Goal: Information Seeking & Learning: Learn about a topic

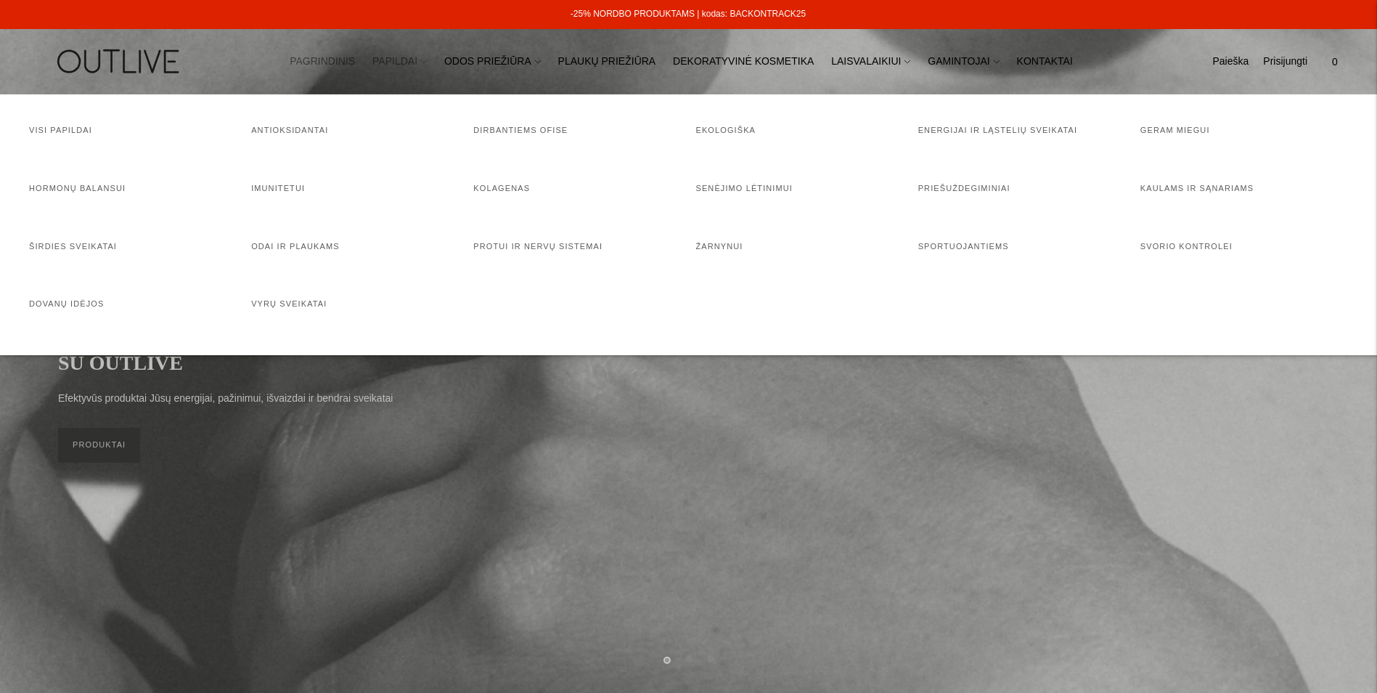
click at [418, 52] on link "PAPILDAI" at bounding box center [399, 62] width 54 height 32
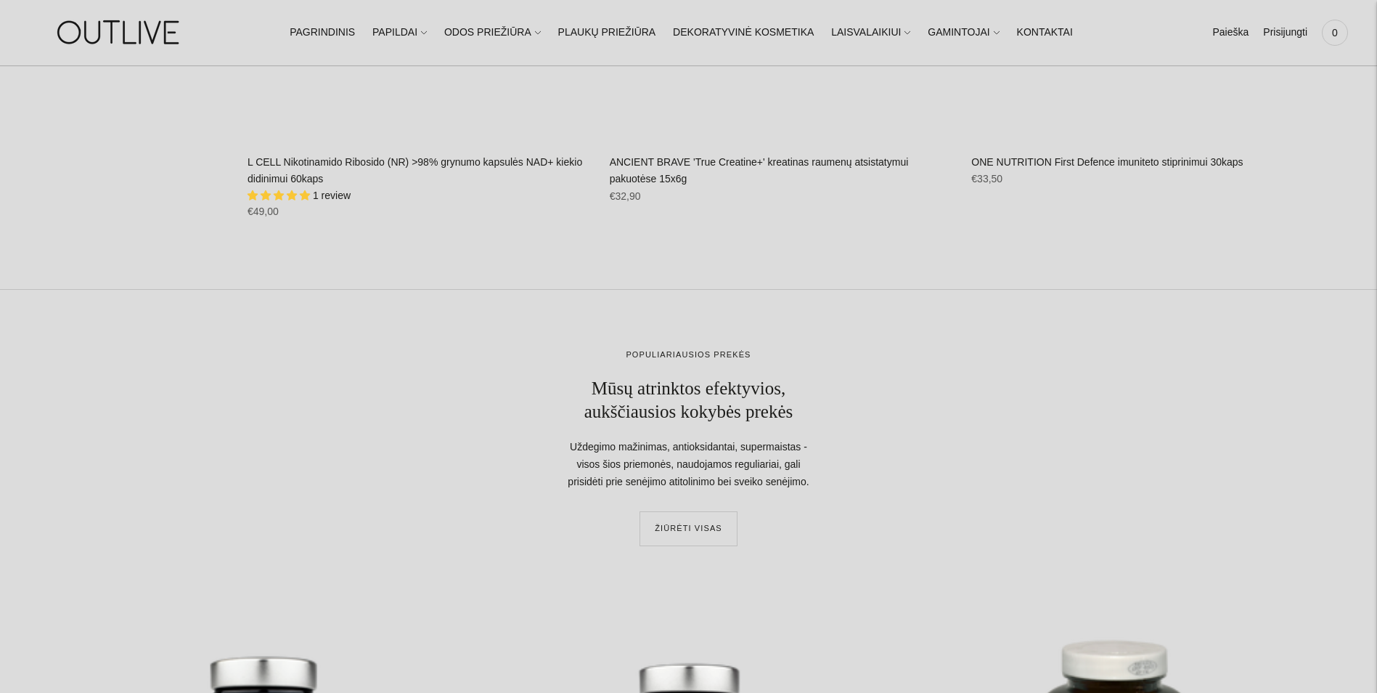
scroll to position [10716, 0]
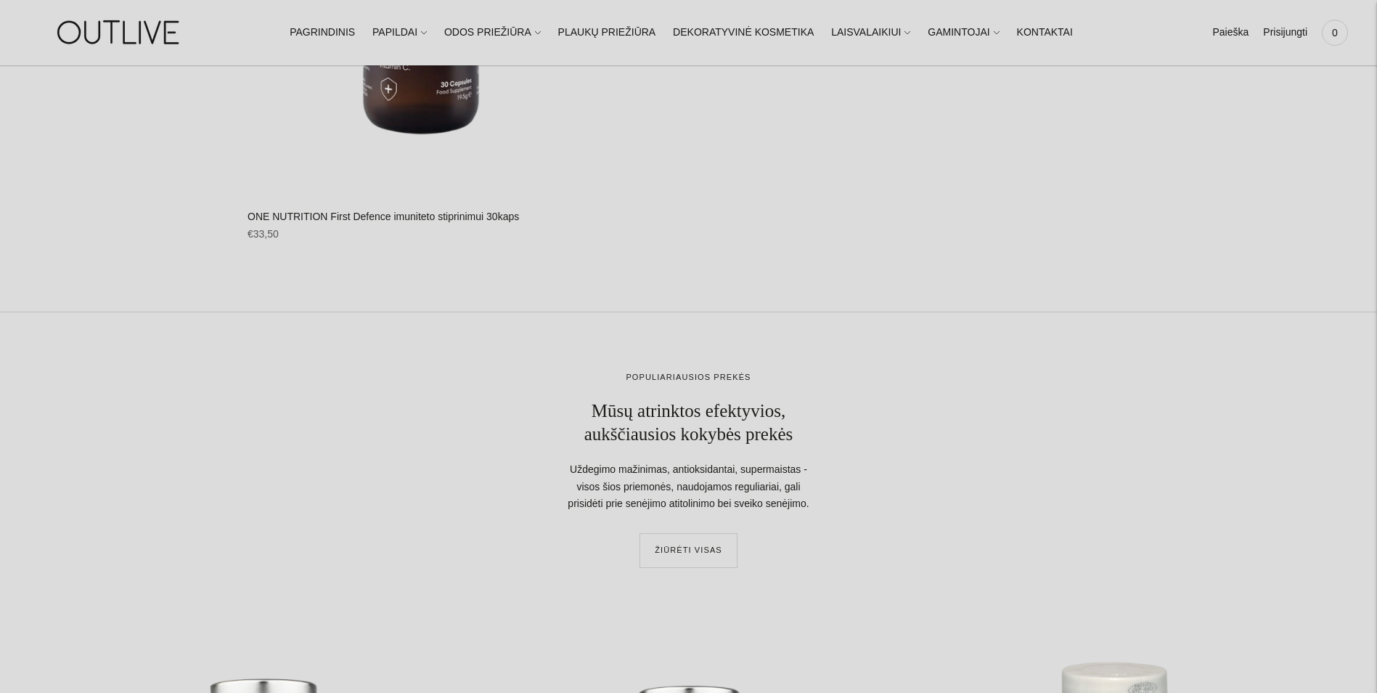
scroll to position [6011, 0]
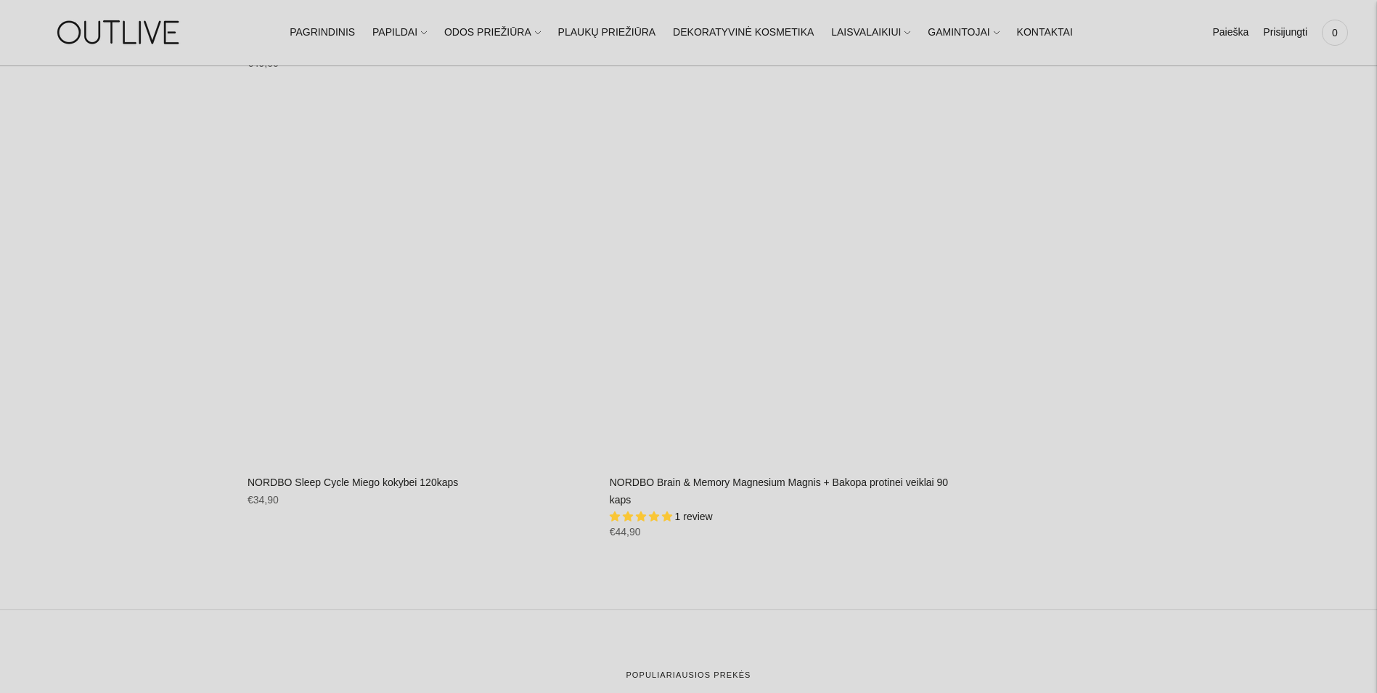
scroll to position [20502, 0]
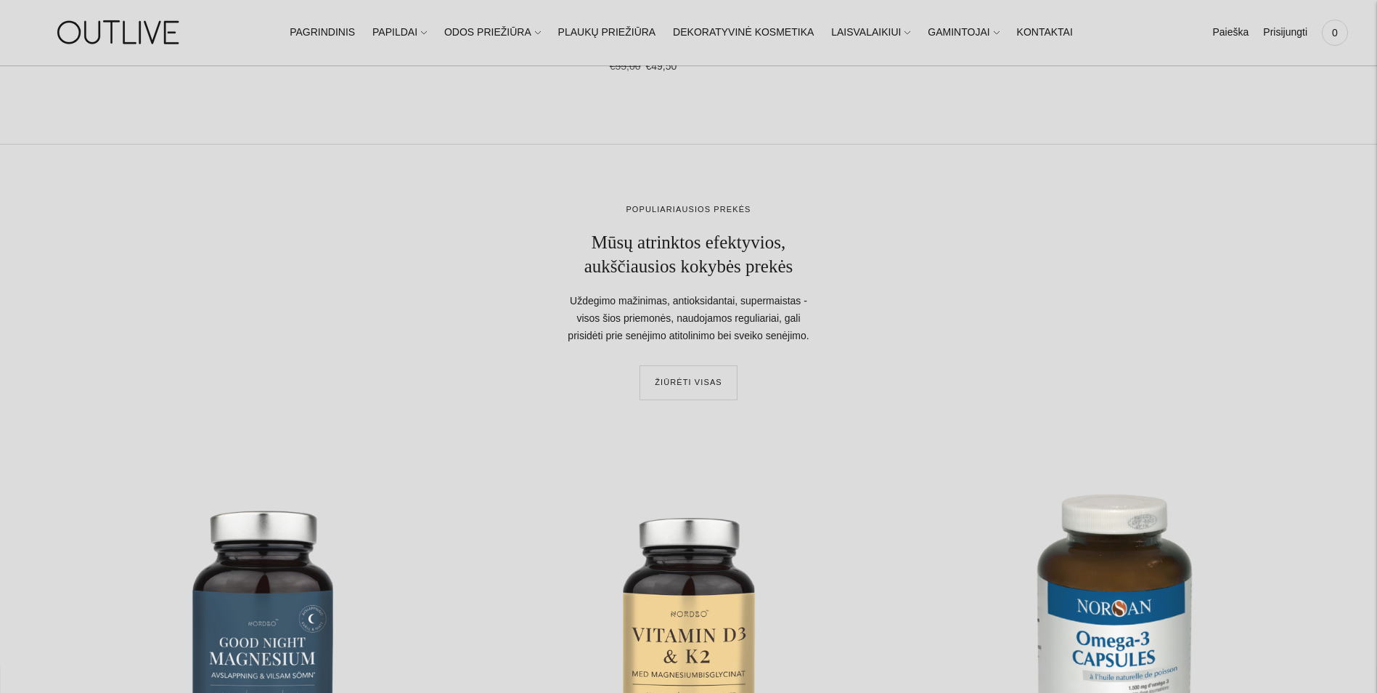
scroll to position [7666, 0]
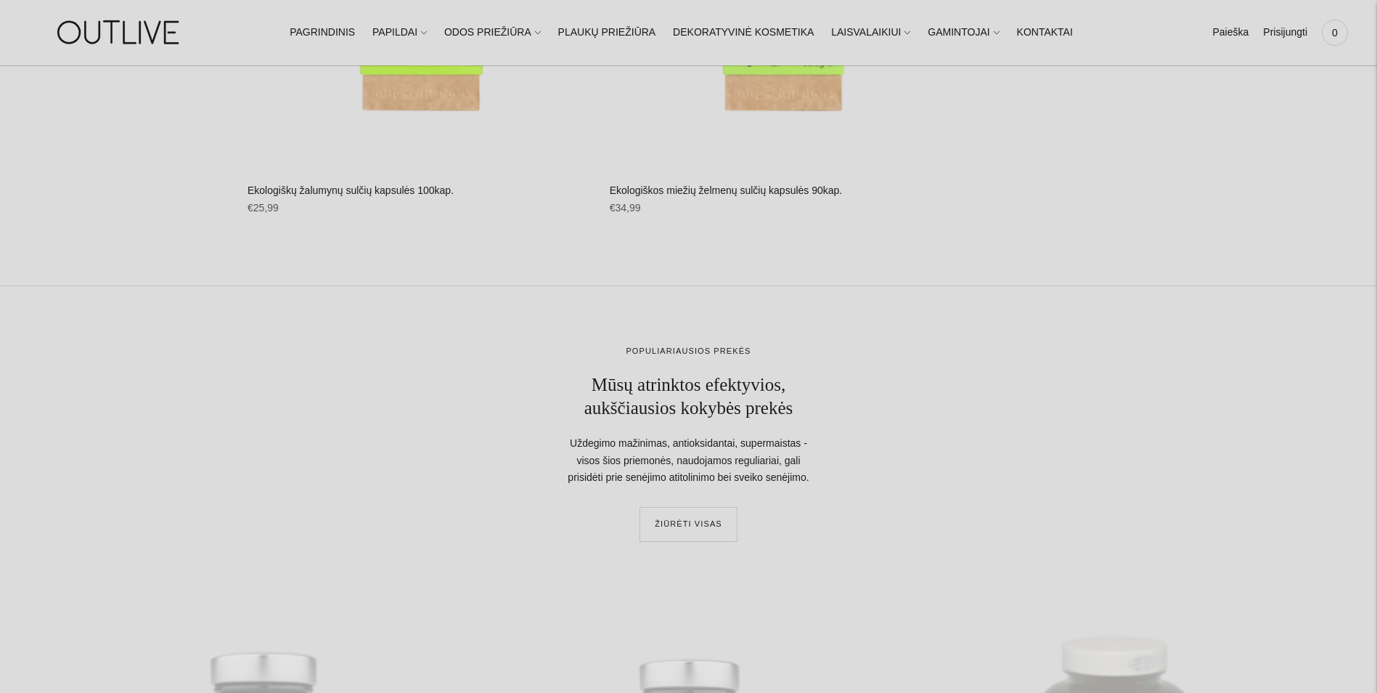
scroll to position [7986, 0]
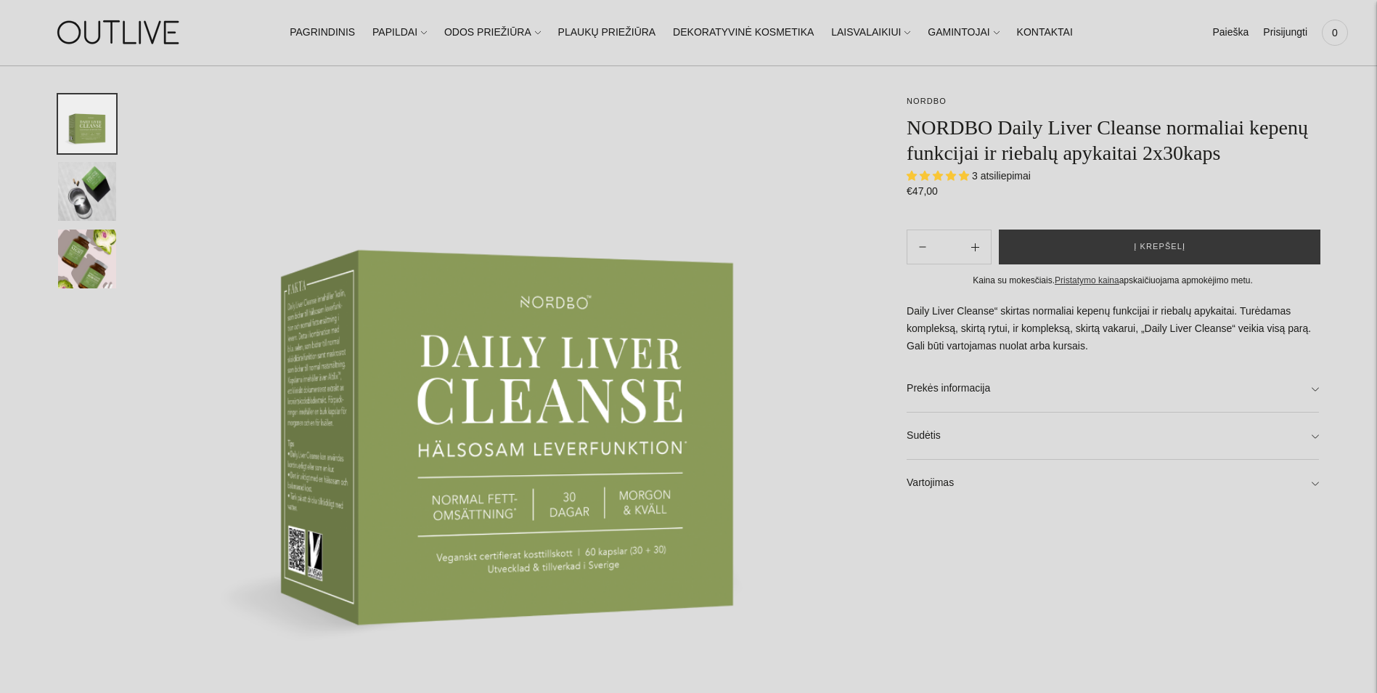
scroll to position [203, 0]
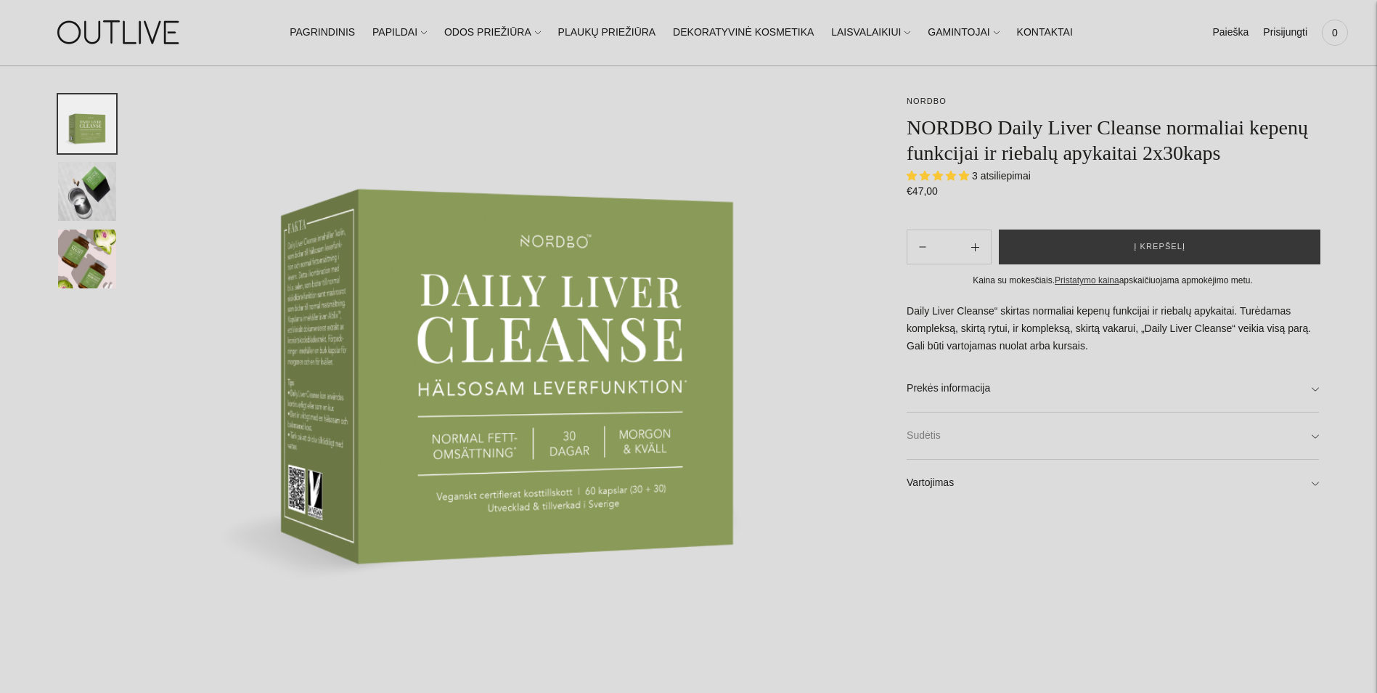
click at [1313, 433] on link "Sudėtis" at bounding box center [1113, 435] width 412 height 46
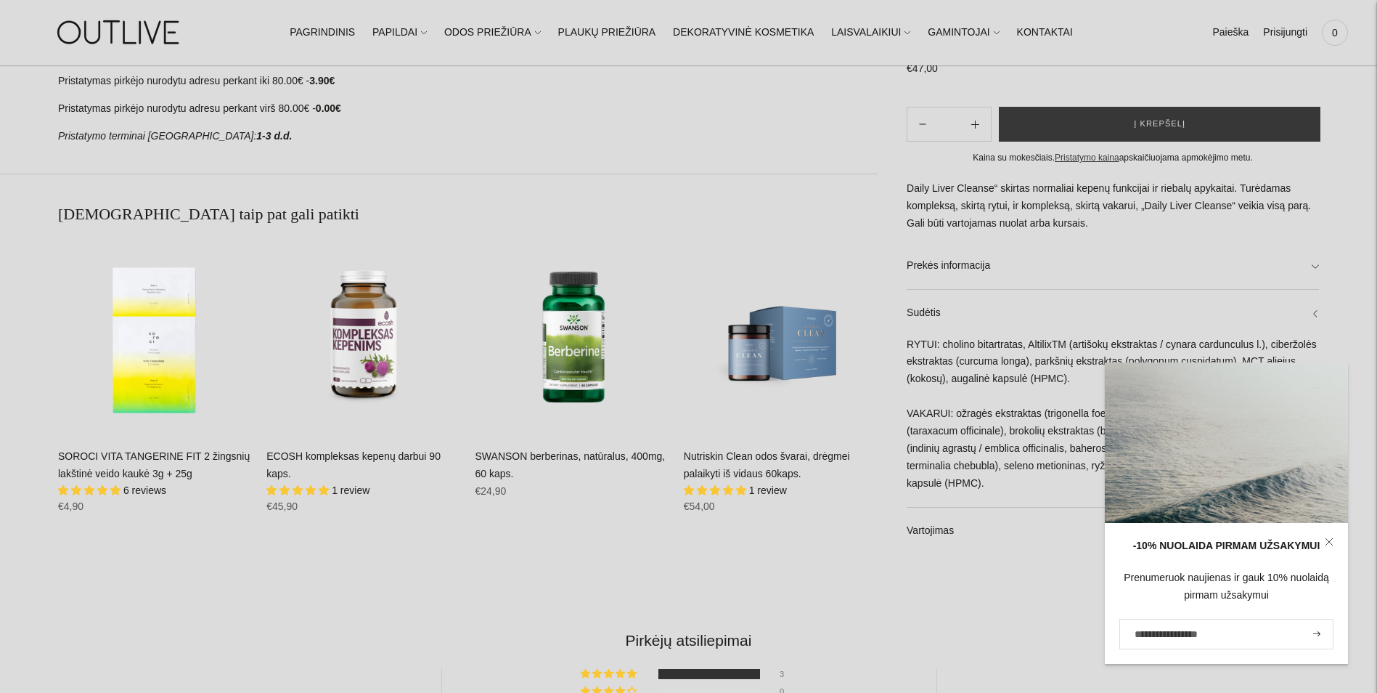
scroll to position [0, 0]
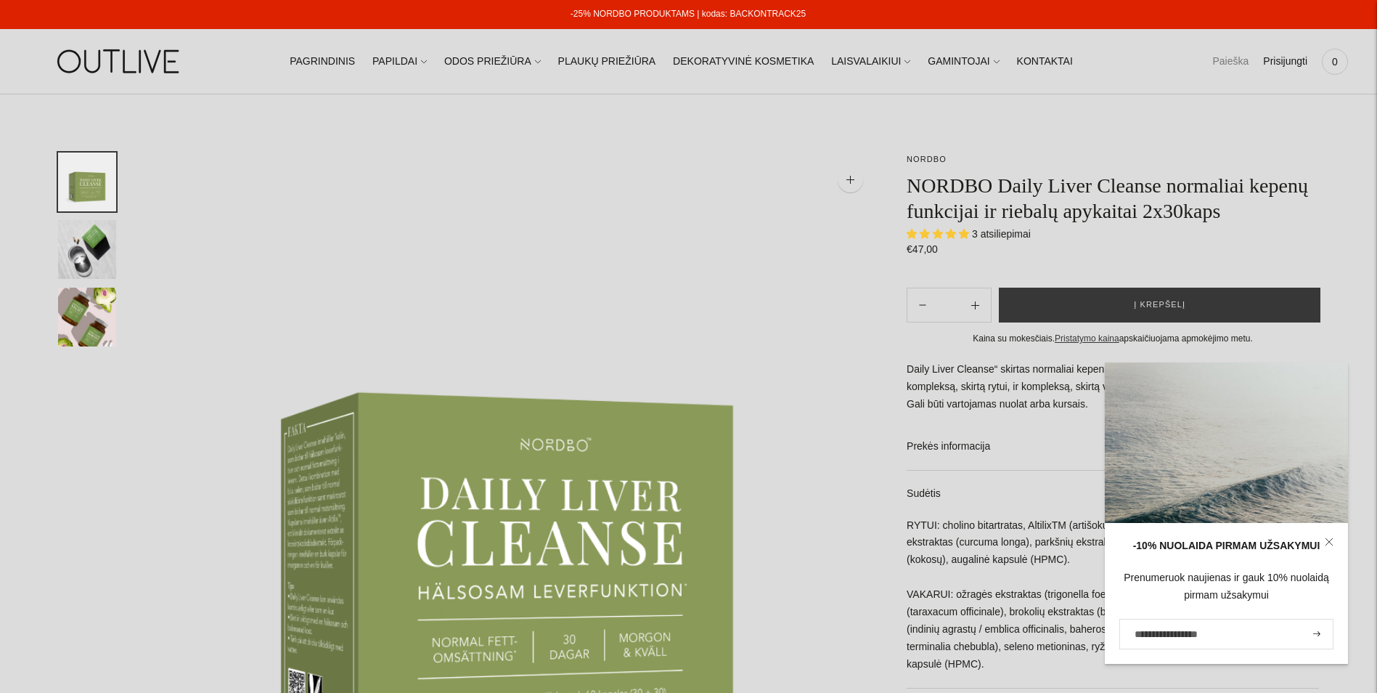
click at [1228, 66] on link "Paieška" at bounding box center [1230, 62] width 36 height 32
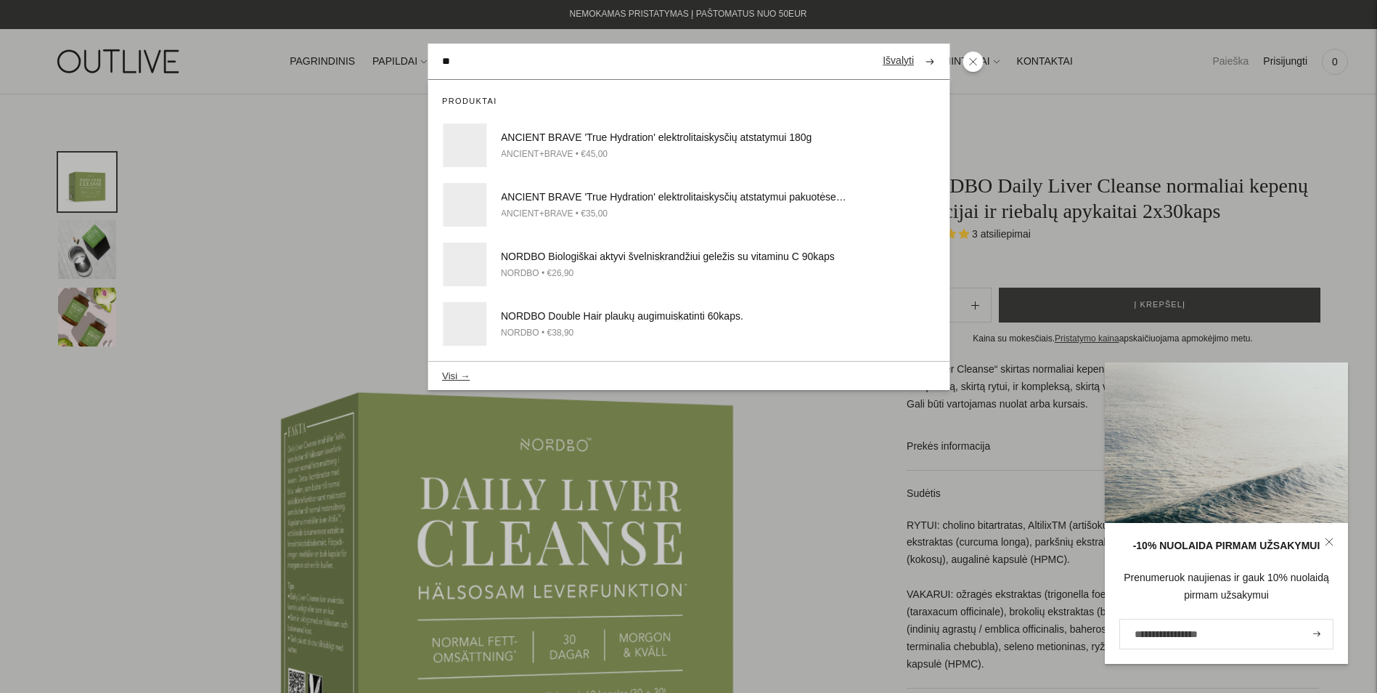
type input "*"
